Goal: Task Accomplishment & Management: Manage account settings

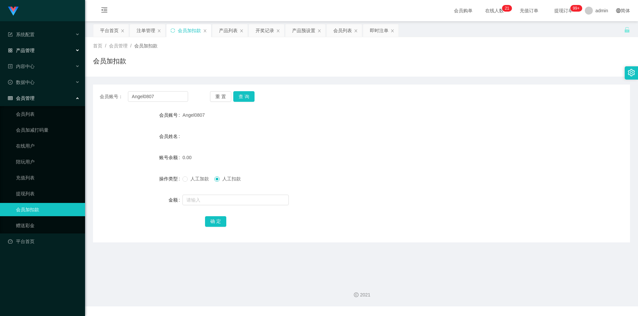
click at [34, 49] on span "产品管理" at bounding box center [21, 50] width 27 height 5
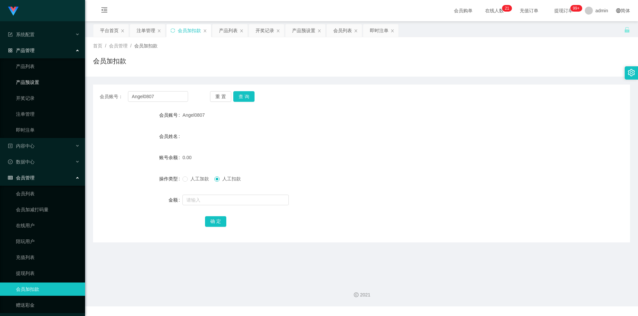
click at [37, 81] on link "产品预设置" at bounding box center [48, 82] width 64 height 13
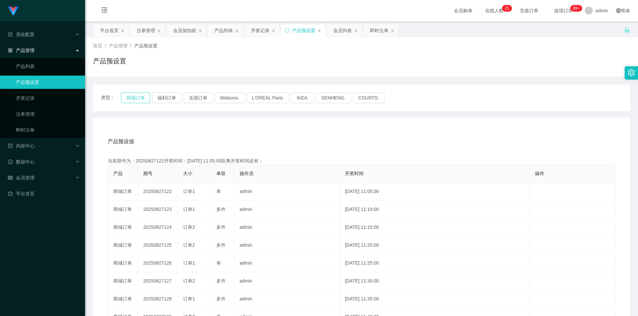
click at [132, 96] on button "商城订单" at bounding box center [135, 98] width 29 height 11
click at [134, 97] on button "商城订单" at bounding box center [135, 98] width 29 height 11
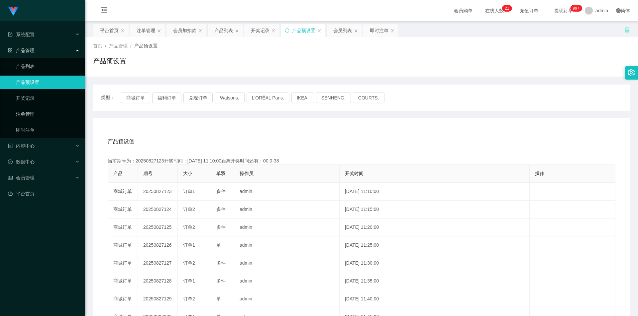
click at [34, 114] on link "注单管理" at bounding box center [48, 114] width 64 height 13
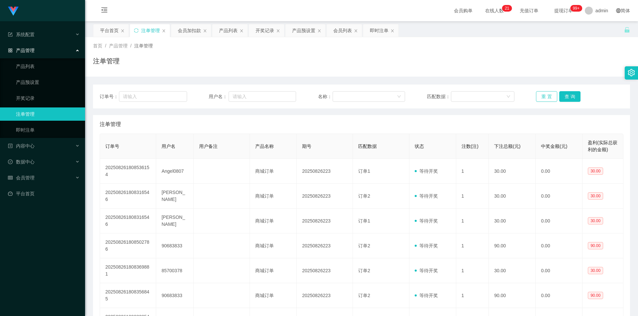
click at [539, 95] on button "重 置" at bounding box center [546, 96] width 21 height 11
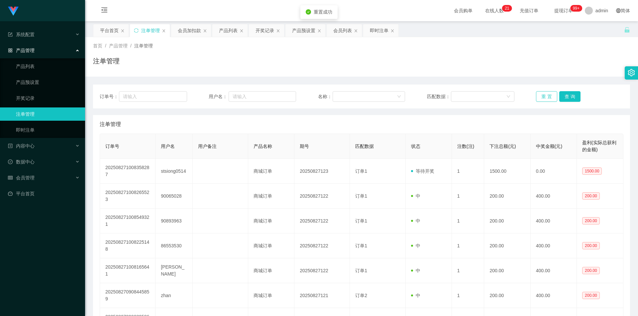
click at [539, 95] on button "重 置" at bounding box center [546, 96] width 21 height 11
click at [23, 117] on link "注单管理" at bounding box center [48, 114] width 64 height 13
click at [546, 97] on button "重 置" at bounding box center [546, 96] width 21 height 11
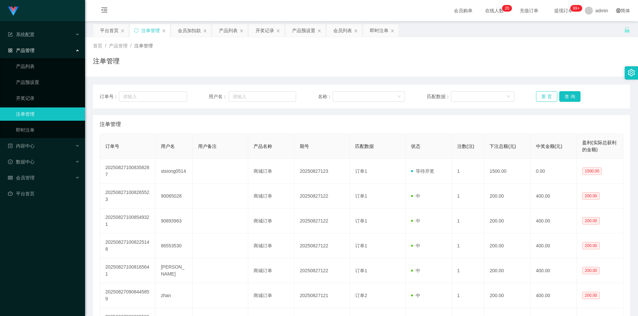
click at [546, 97] on button "重 置" at bounding box center [546, 96] width 21 height 11
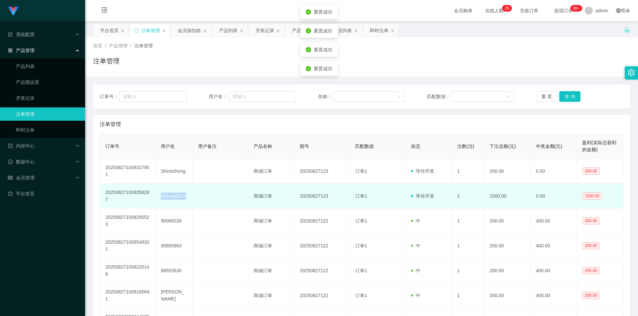
drag, startPoint x: 186, startPoint y: 196, endPoint x: 161, endPoint y: 198, distance: 24.3
click at [161, 198] on td "stsiong0514" at bounding box center [173, 196] width 37 height 25
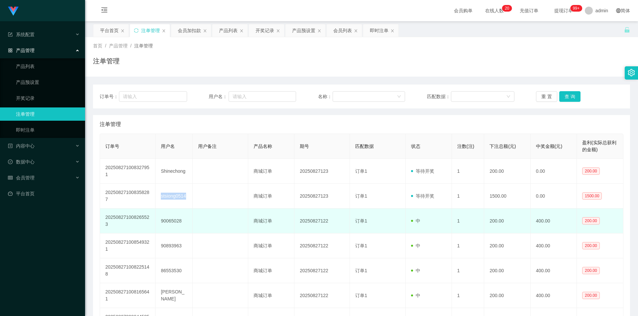
copy td "stsiong0514"
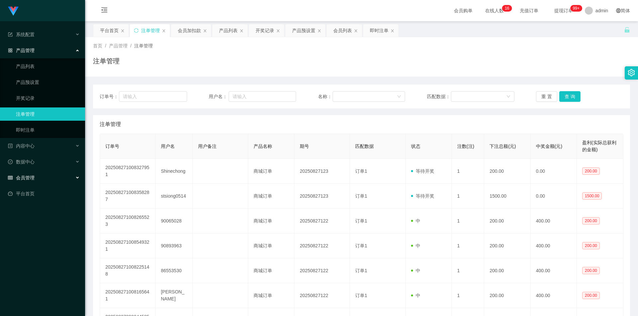
click at [33, 175] on span "会员管理" at bounding box center [21, 177] width 27 height 5
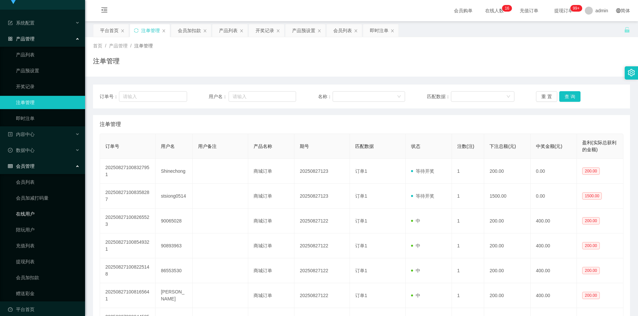
scroll to position [18, 0]
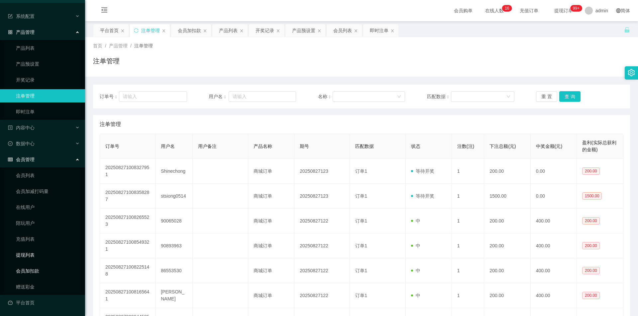
drag, startPoint x: 41, startPoint y: 266, endPoint x: 56, endPoint y: 260, distance: 16.6
click at [41, 266] on link "会员加扣款" at bounding box center [48, 271] width 64 height 13
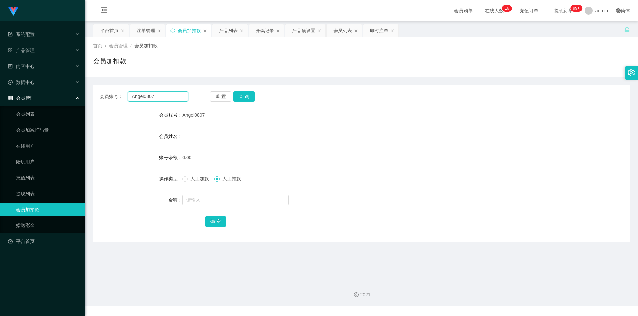
click at [162, 99] on input "Angel0807" at bounding box center [158, 96] width 60 height 11
paste input "stsiong0514"
type input "stsiong0514"
click at [240, 95] on button "查 询" at bounding box center [243, 96] width 21 height 11
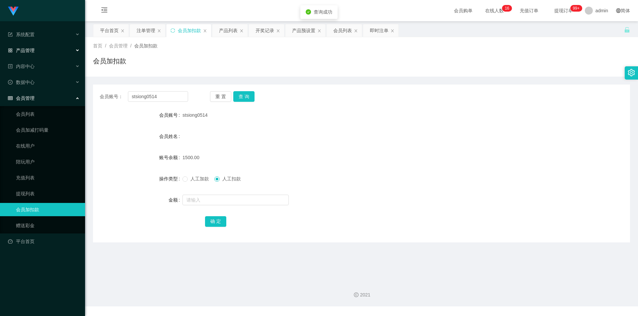
click at [38, 47] on div "产品管理" at bounding box center [42, 50] width 85 height 13
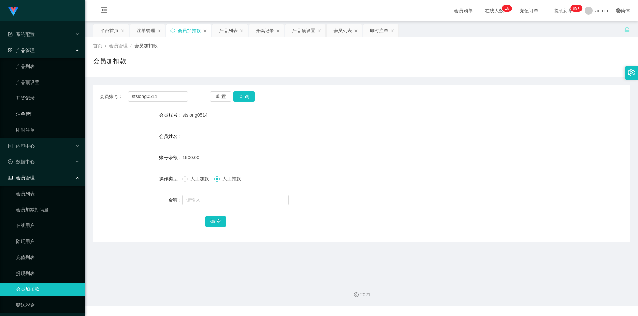
click at [30, 114] on link "注单管理" at bounding box center [48, 114] width 64 height 13
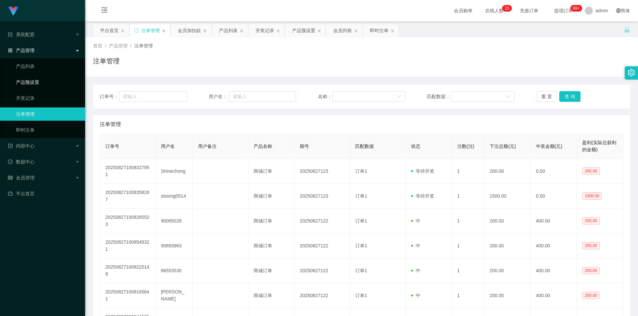
click at [45, 78] on link "产品预设置" at bounding box center [48, 82] width 64 height 13
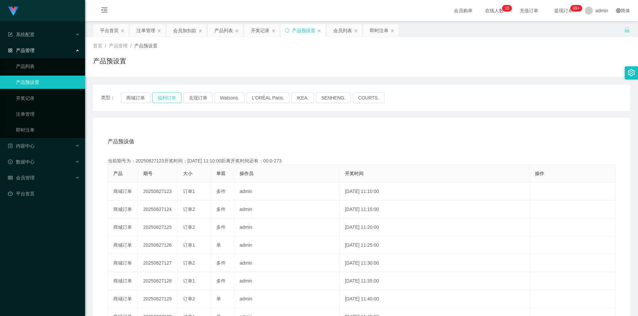
click at [163, 95] on button "福利订单" at bounding box center [166, 98] width 29 height 11
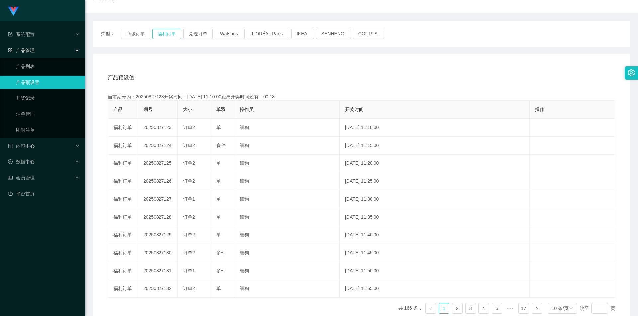
scroll to position [66, 0]
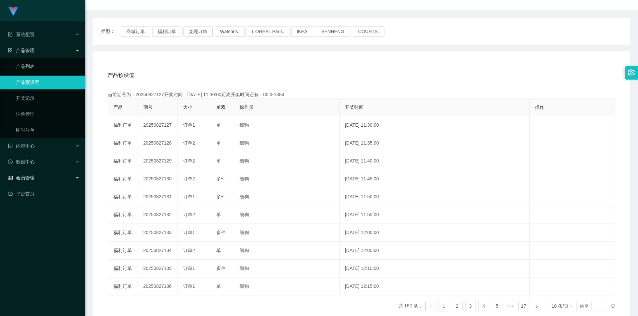
click at [40, 175] on div "会员管理" at bounding box center [42, 177] width 85 height 13
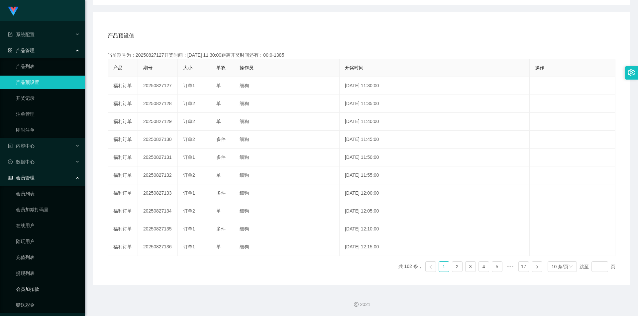
scroll to position [18, 0]
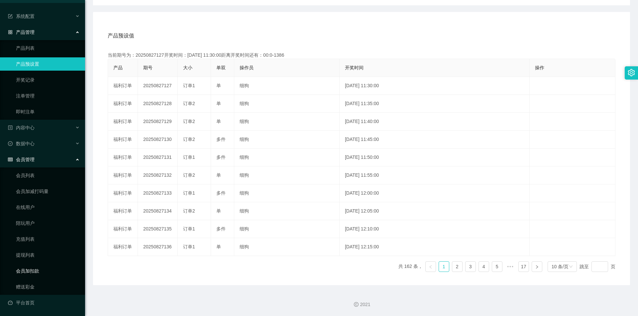
click at [37, 271] on link "会员加扣款" at bounding box center [48, 271] width 64 height 13
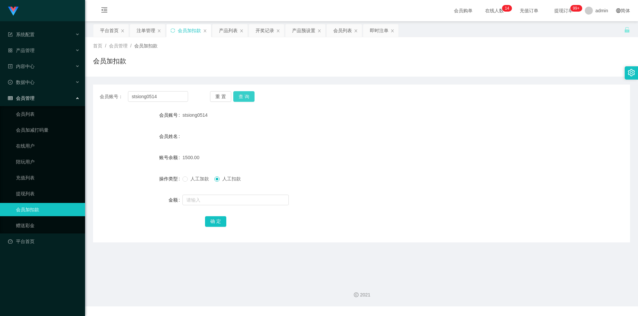
click at [245, 97] on button "查 询" at bounding box center [243, 96] width 21 height 11
click at [245, 97] on div "重 置 查 询" at bounding box center [254, 96] width 88 height 11
